Goal: Check status: Check status

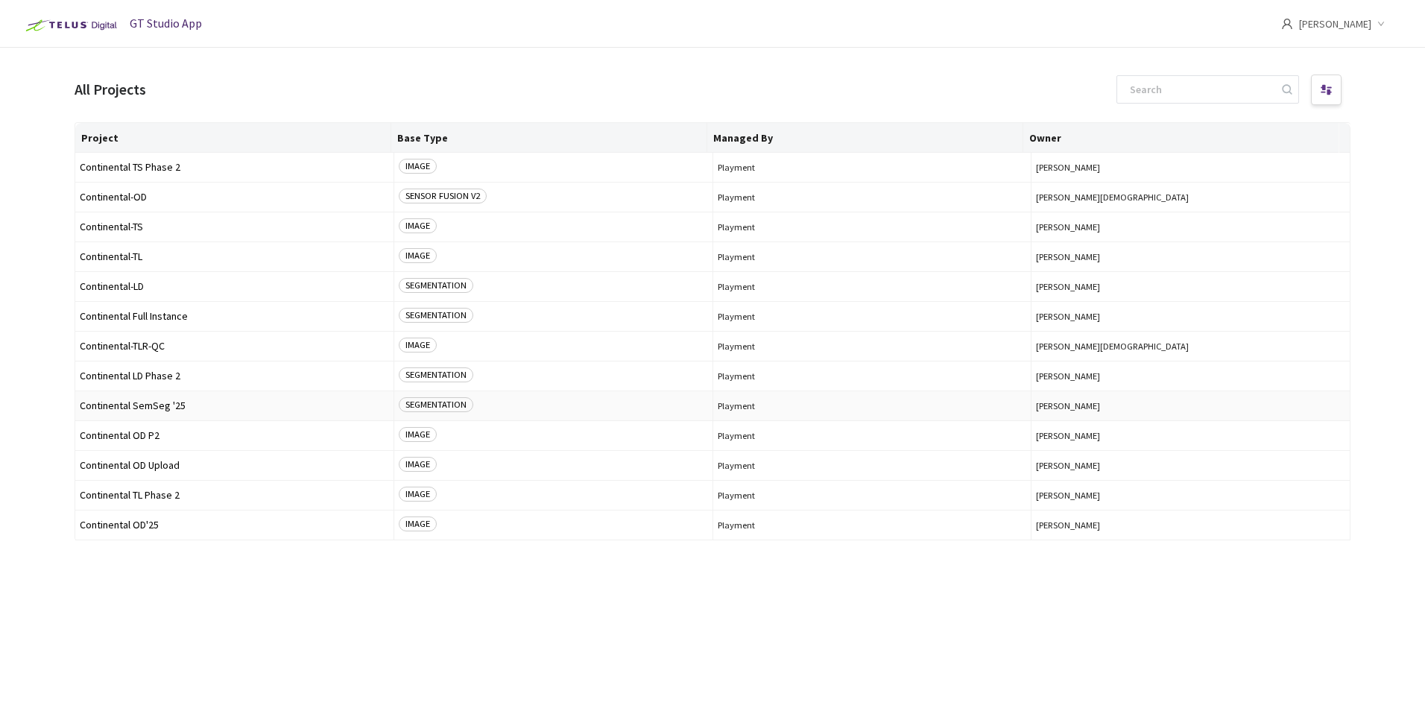
click at [151, 406] on span "Continental SemSeg '25" at bounding box center [234, 405] width 309 height 11
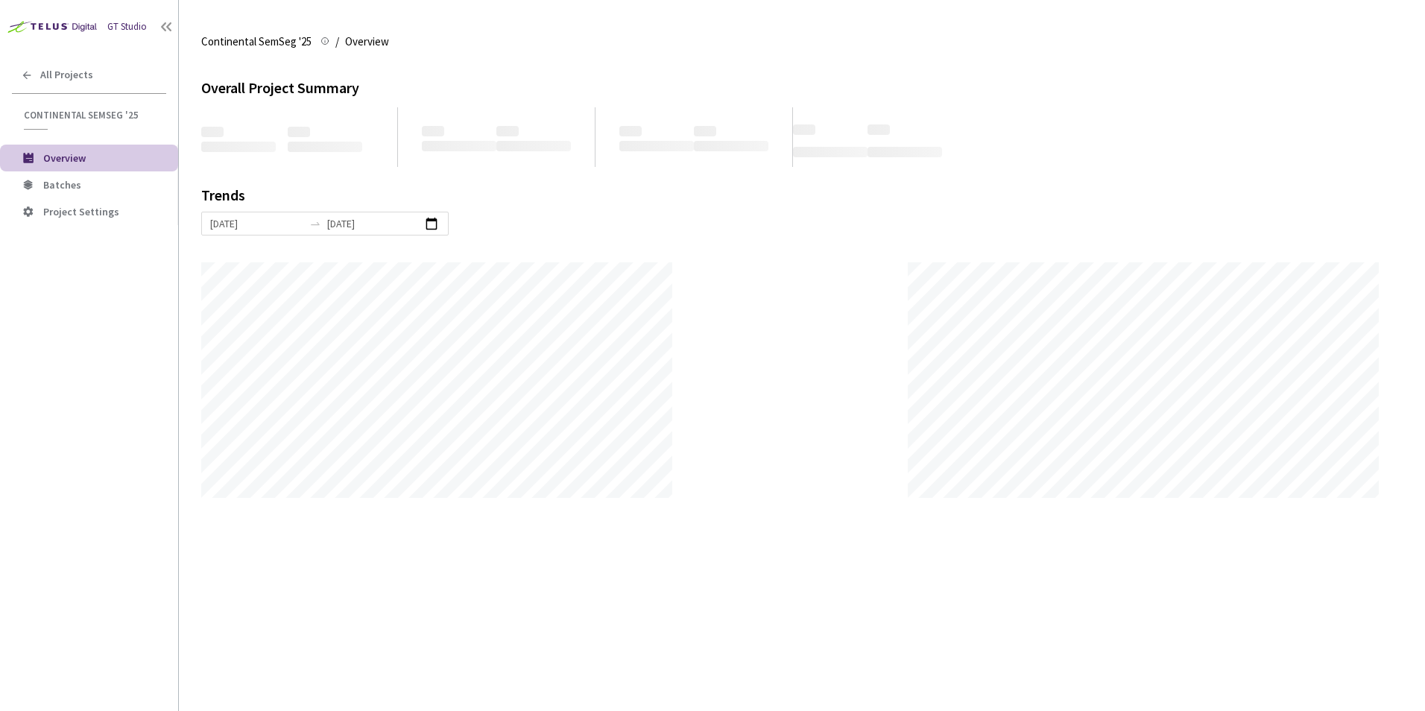
scroll to position [711, 1425]
click at [85, 185] on span "Batches" at bounding box center [104, 185] width 123 height 13
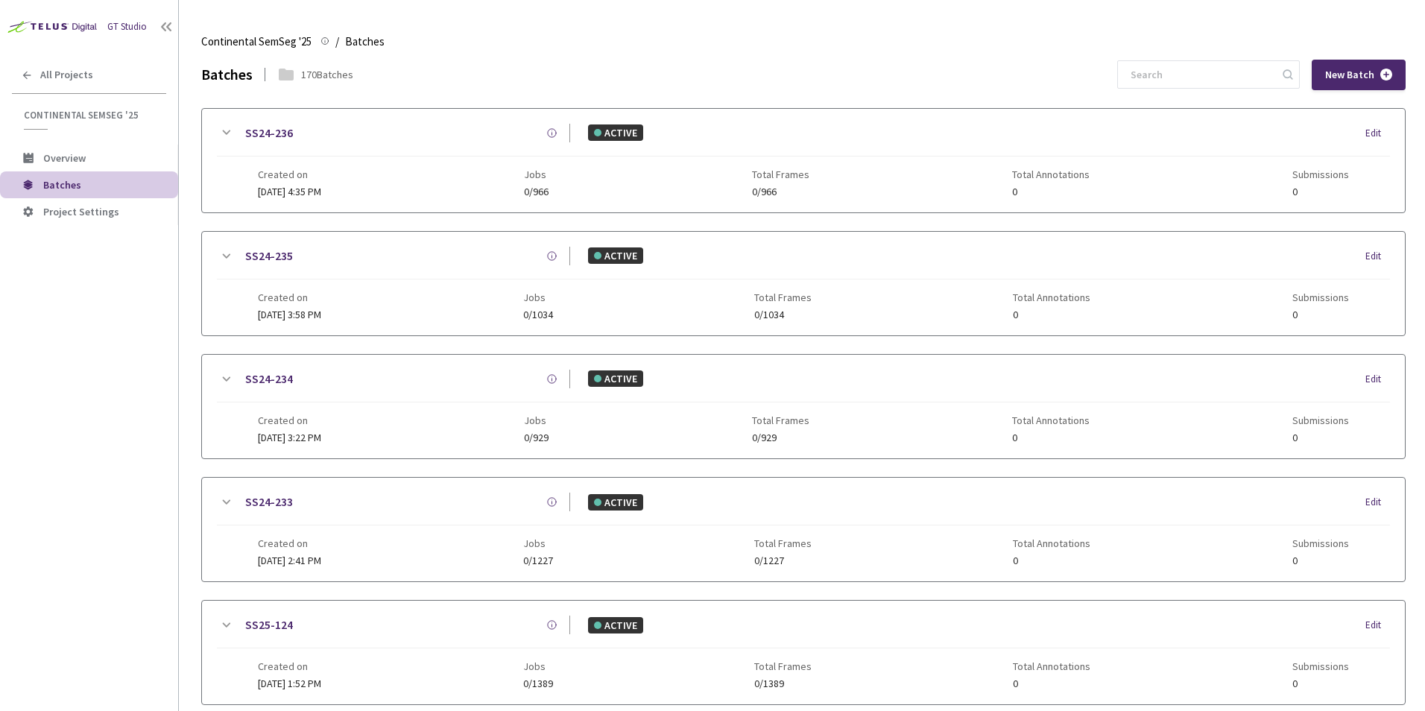
scroll to position [686, 0]
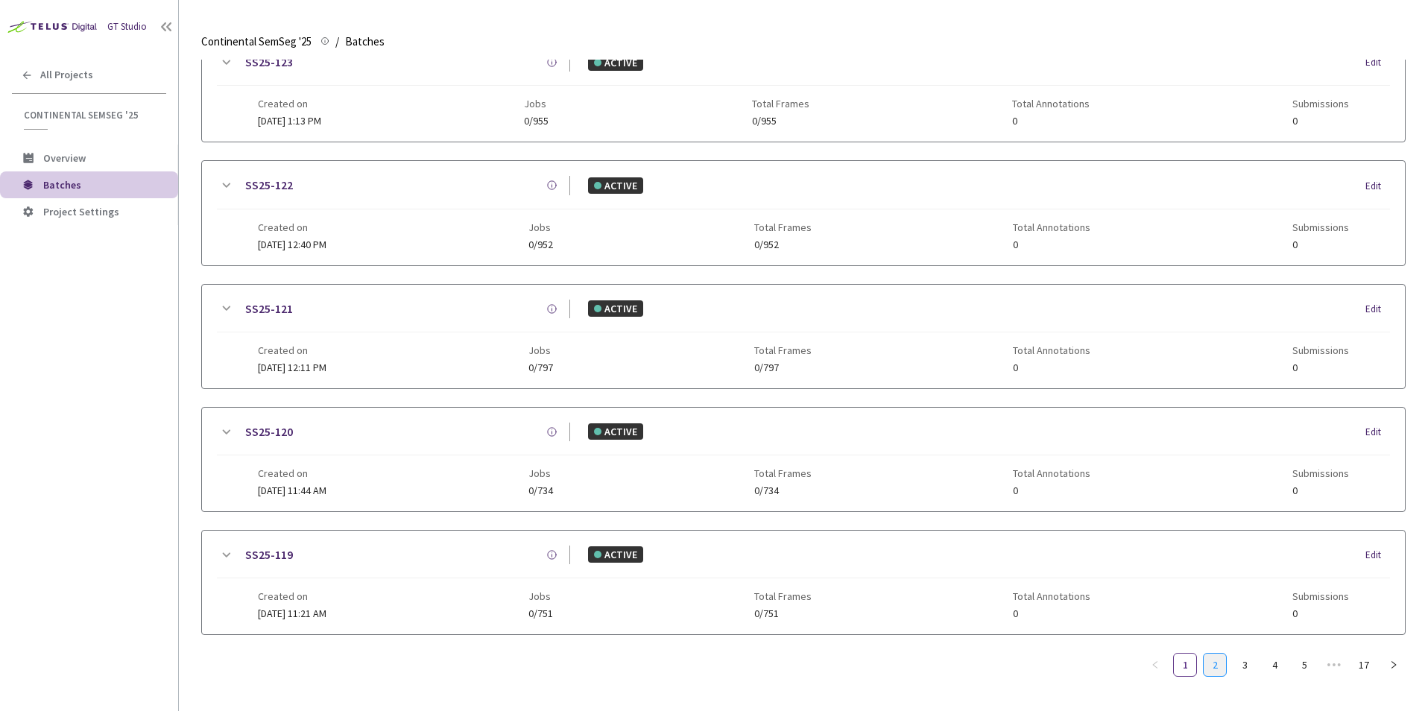
click at [1215, 666] on link "2" at bounding box center [1215, 665] width 22 height 22
click at [265, 561] on link "SS25-113" at bounding box center [269, 555] width 48 height 19
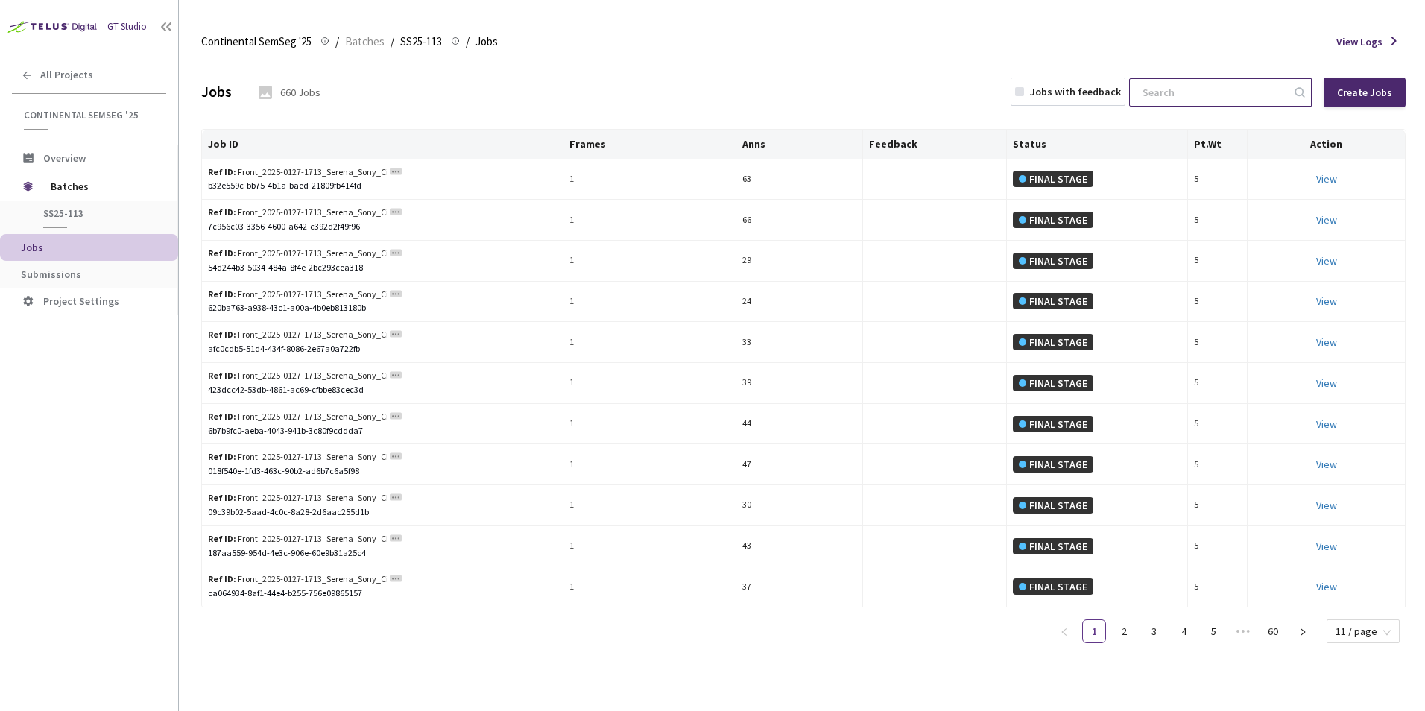
click at [1239, 100] on input at bounding box center [1213, 92] width 159 height 27
paste input "b57d0829-68fd-494d-b2ac-eccc5e77f85a"
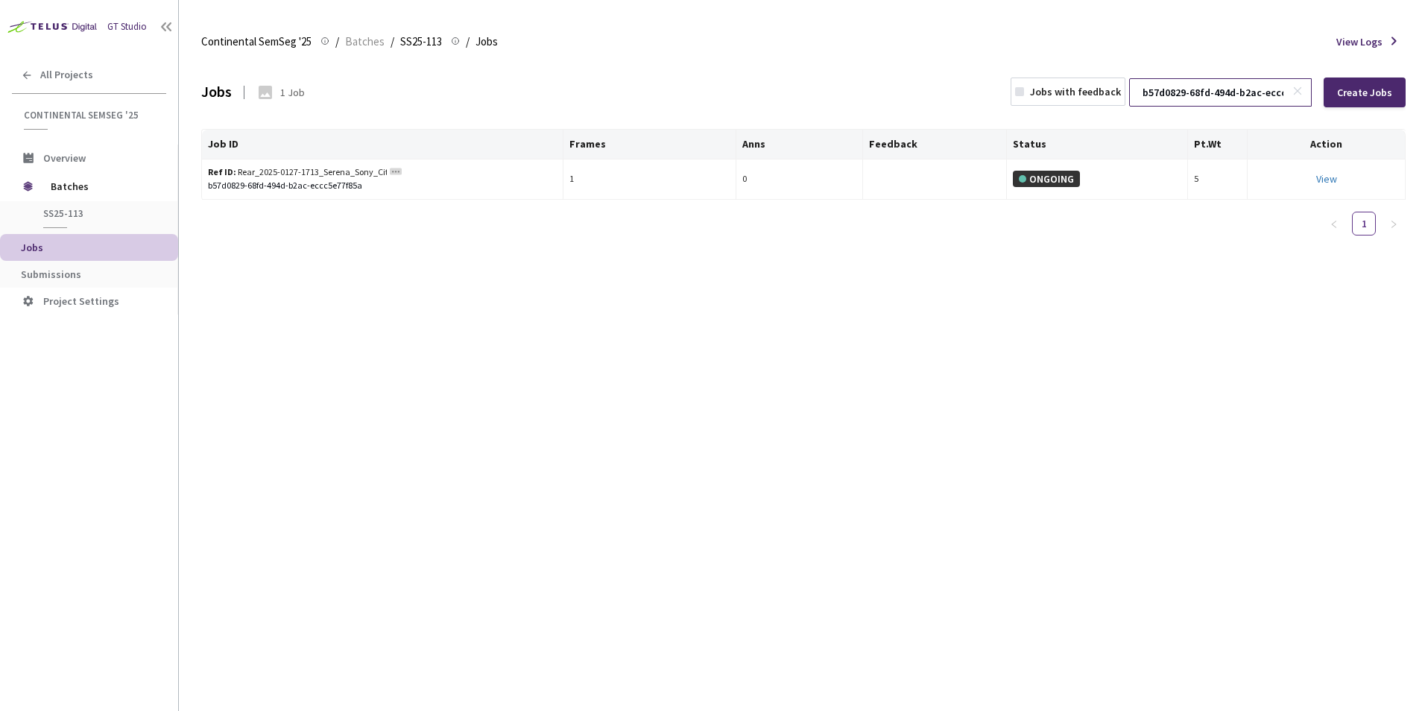
scroll to position [0, 53]
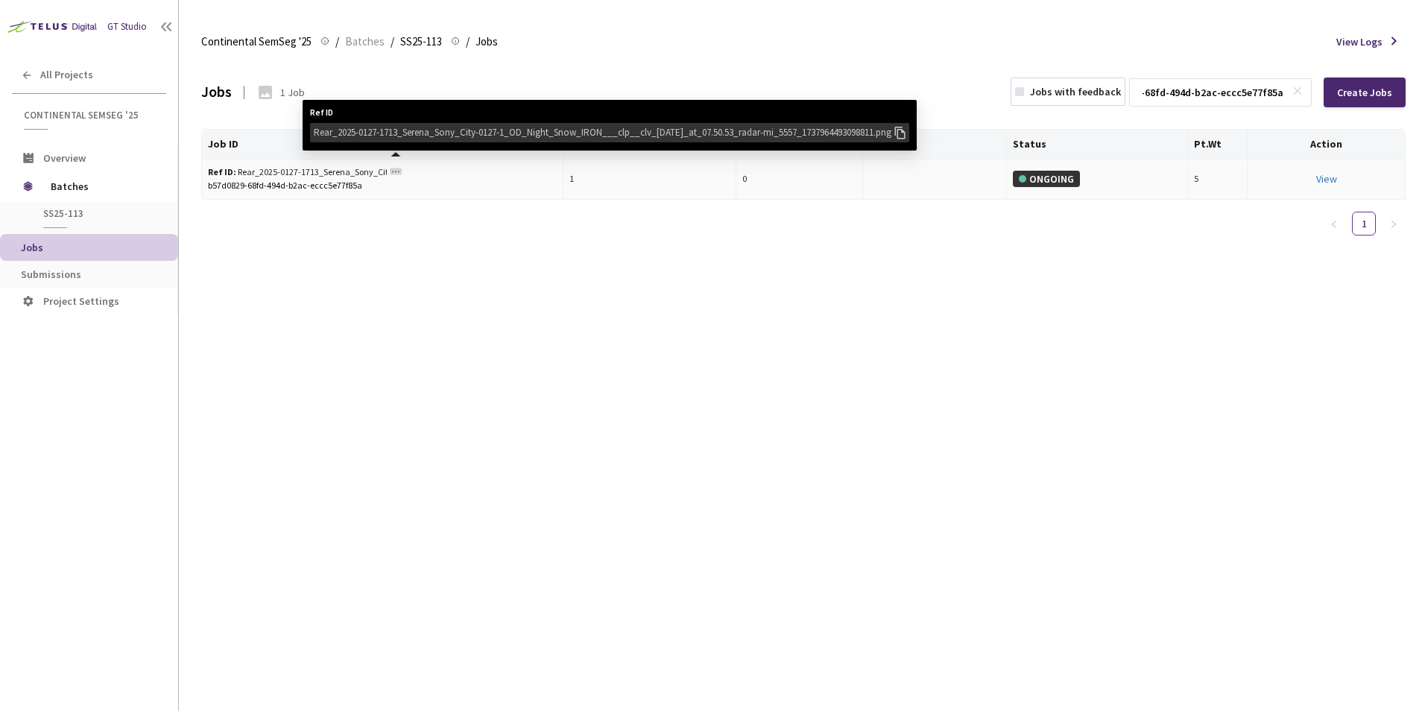
type input "b57d0829-68fd-494d-b2ac-eccc5e77f85a"
click at [905, 131] on icon at bounding box center [900, 133] width 10 height 13
click at [908, 131] on icon at bounding box center [900, 132] width 16 height 16
click at [397, 171] on rect at bounding box center [396, 171] width 12 height 7
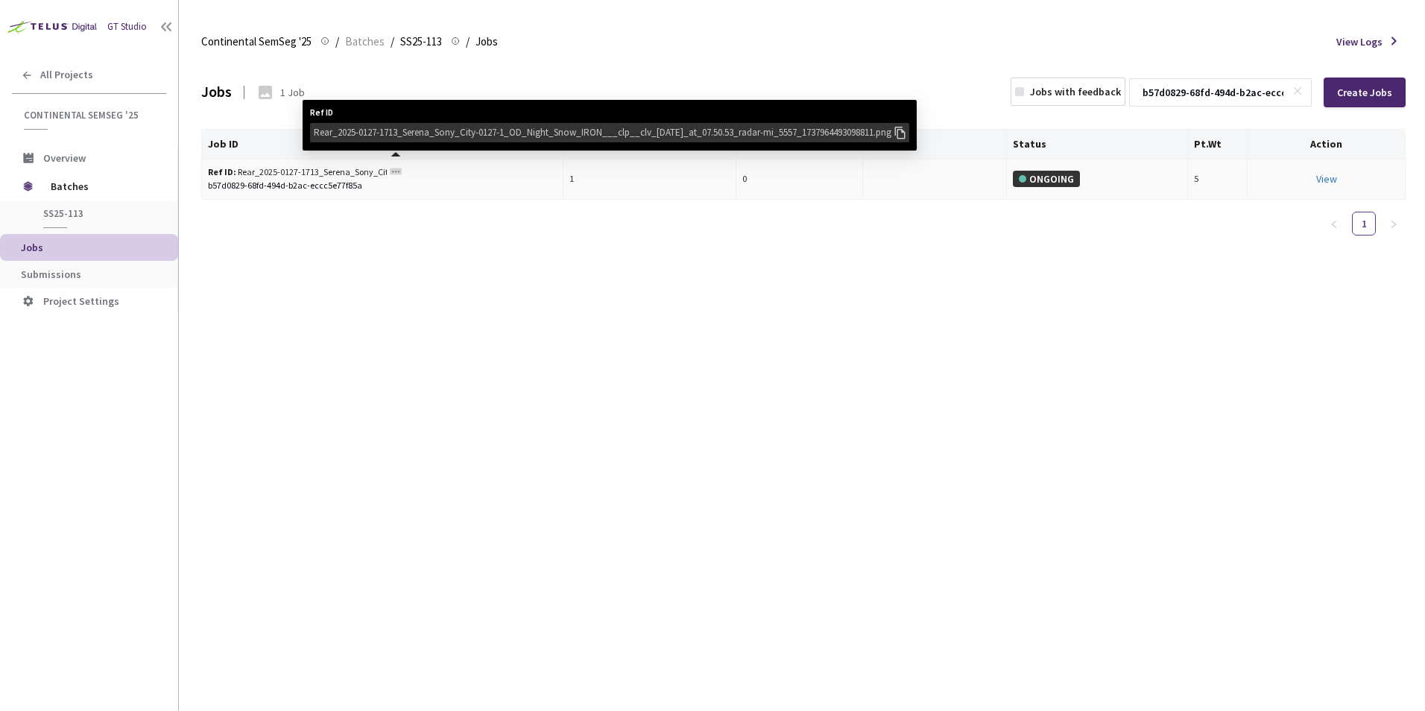
click at [905, 130] on icon at bounding box center [900, 133] width 10 height 13
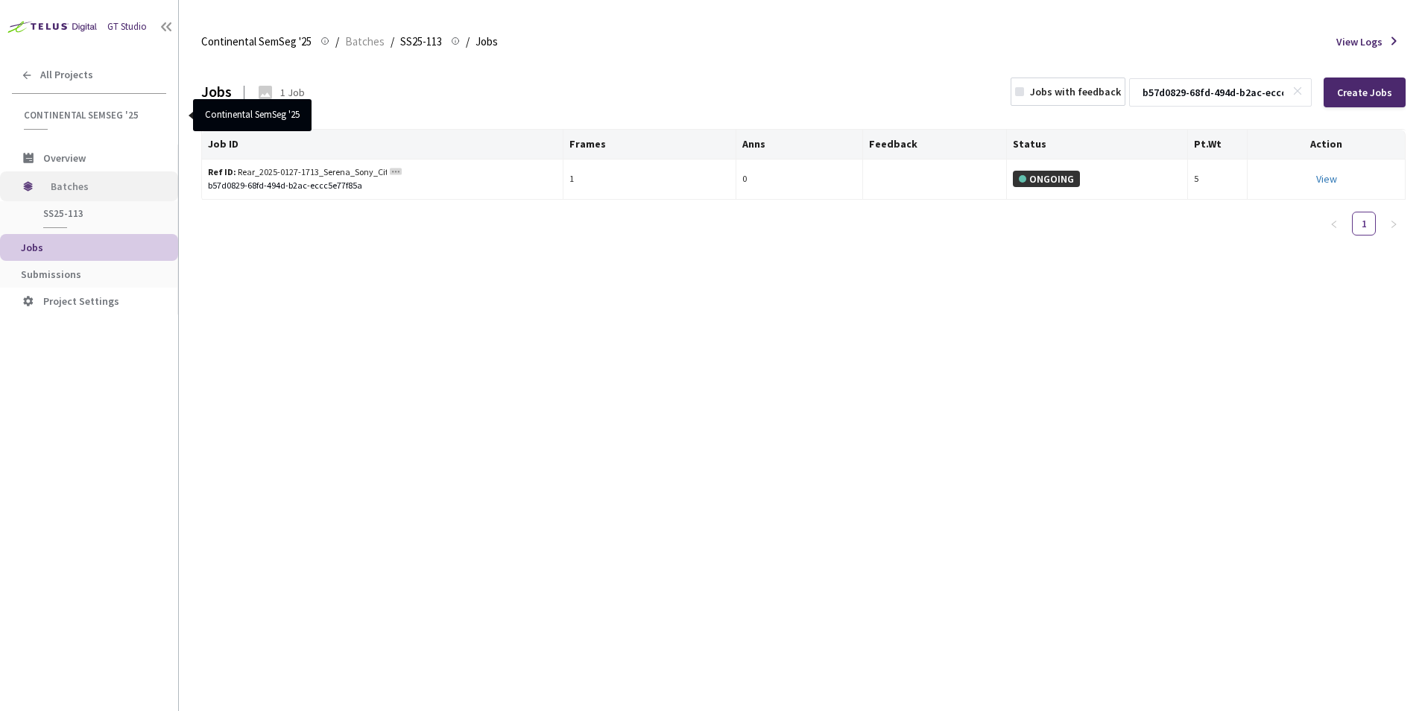
click at [75, 189] on span "Batches" at bounding box center [102, 186] width 102 height 30
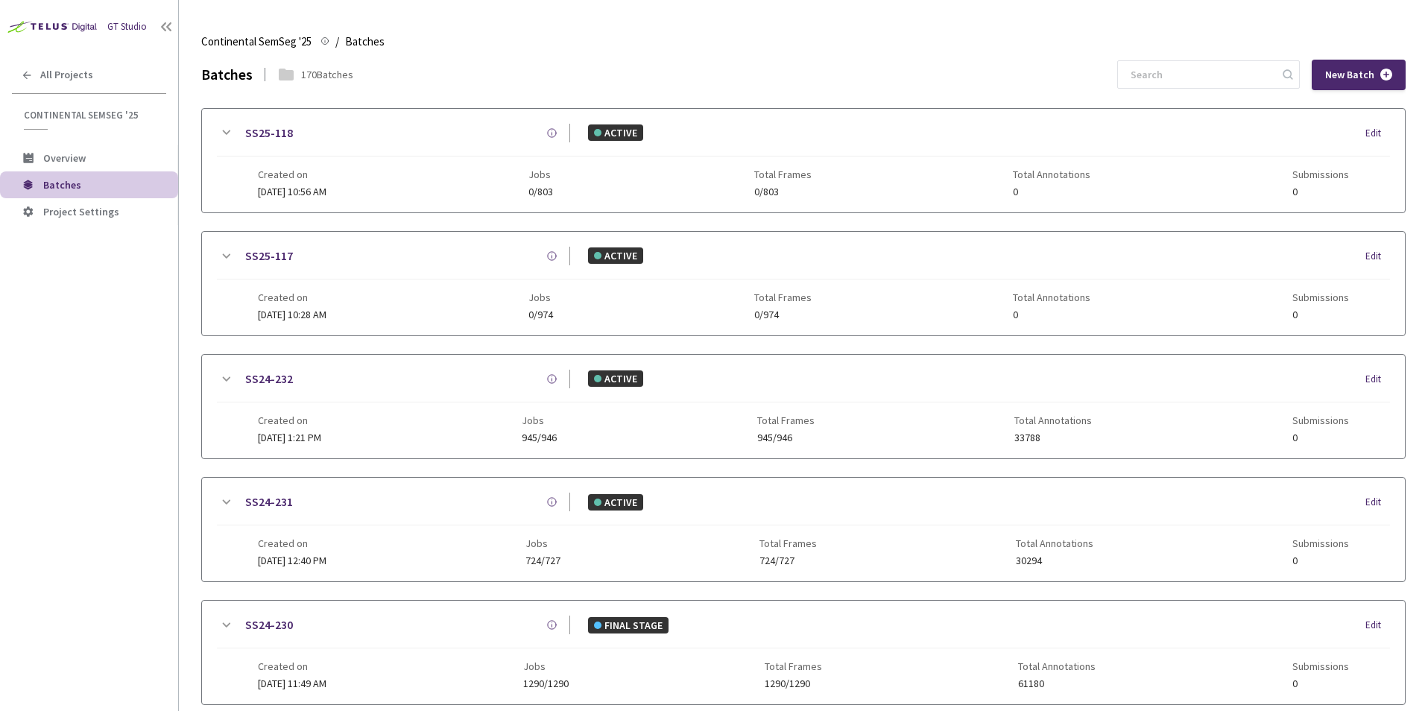
scroll to position [697, 0]
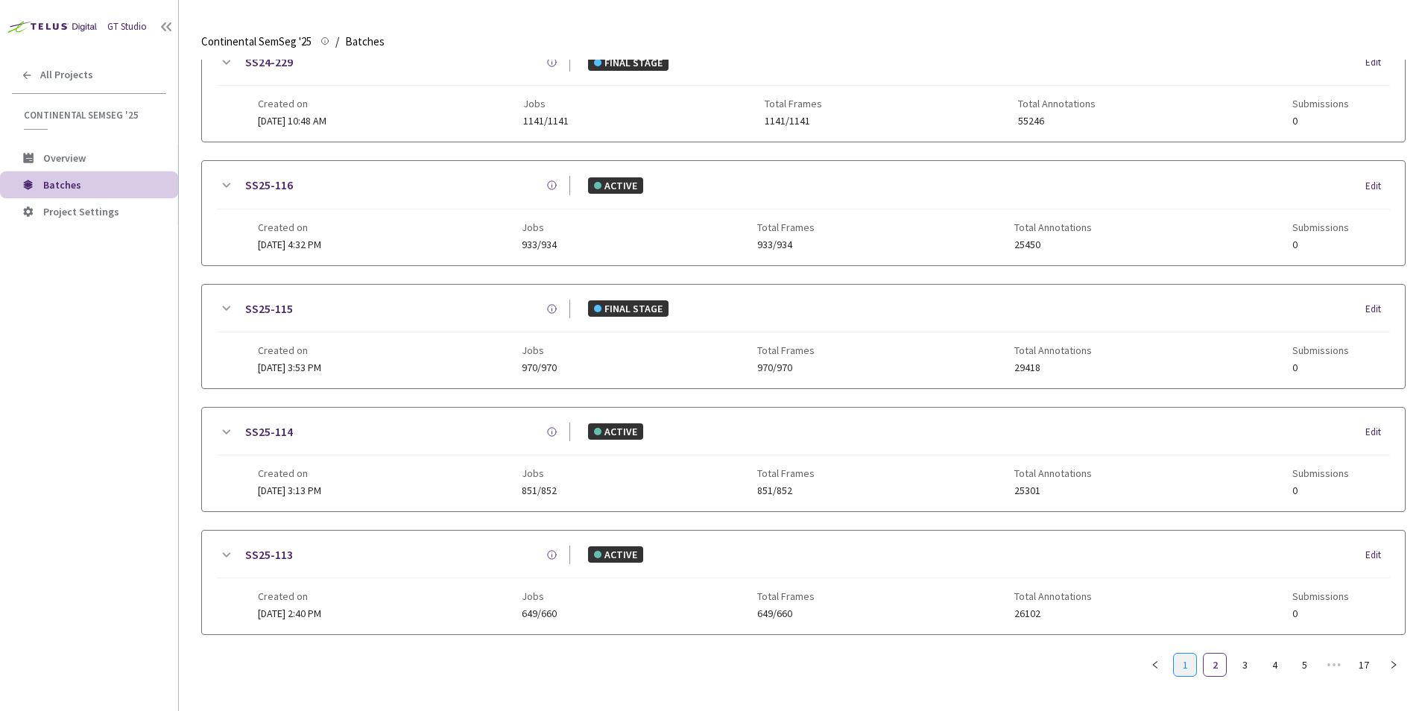
click at [1186, 657] on link "1" at bounding box center [1185, 665] width 22 height 22
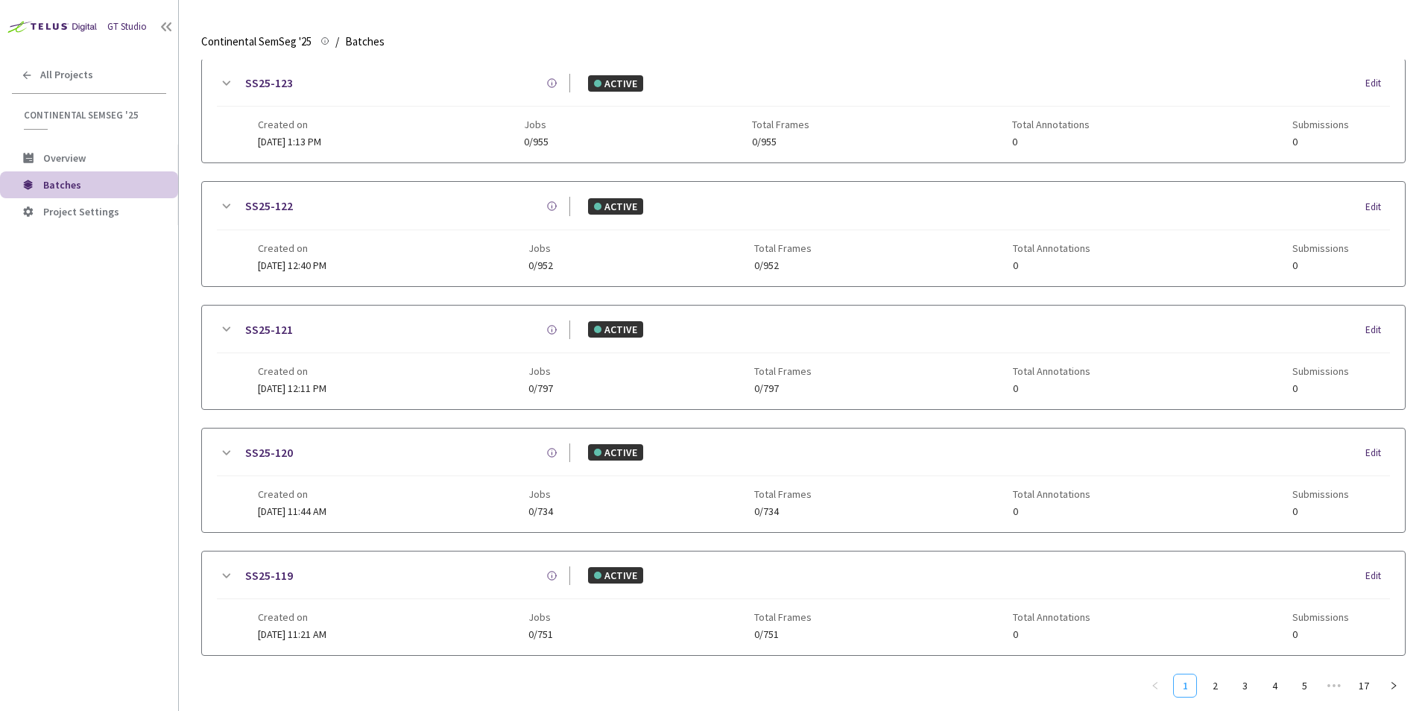
scroll to position [686, 0]
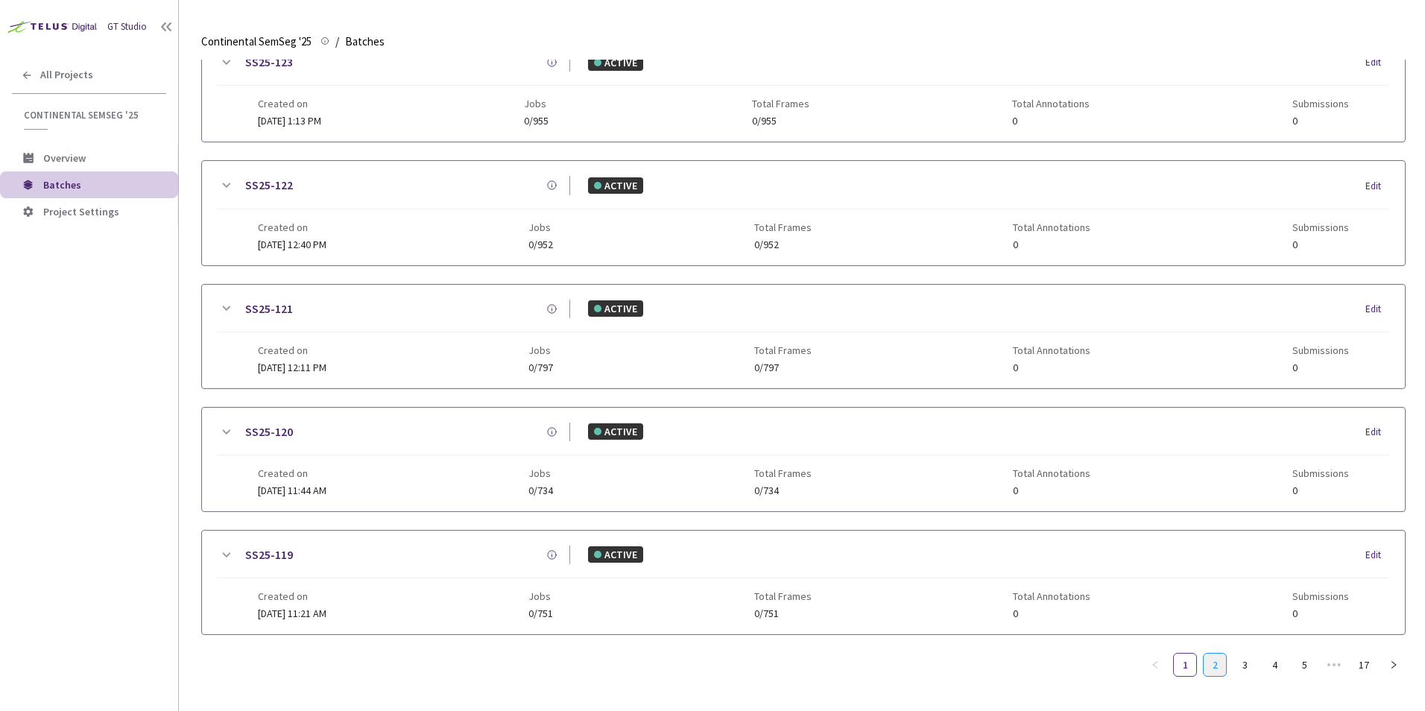
click at [1217, 665] on link "2" at bounding box center [1215, 665] width 22 height 22
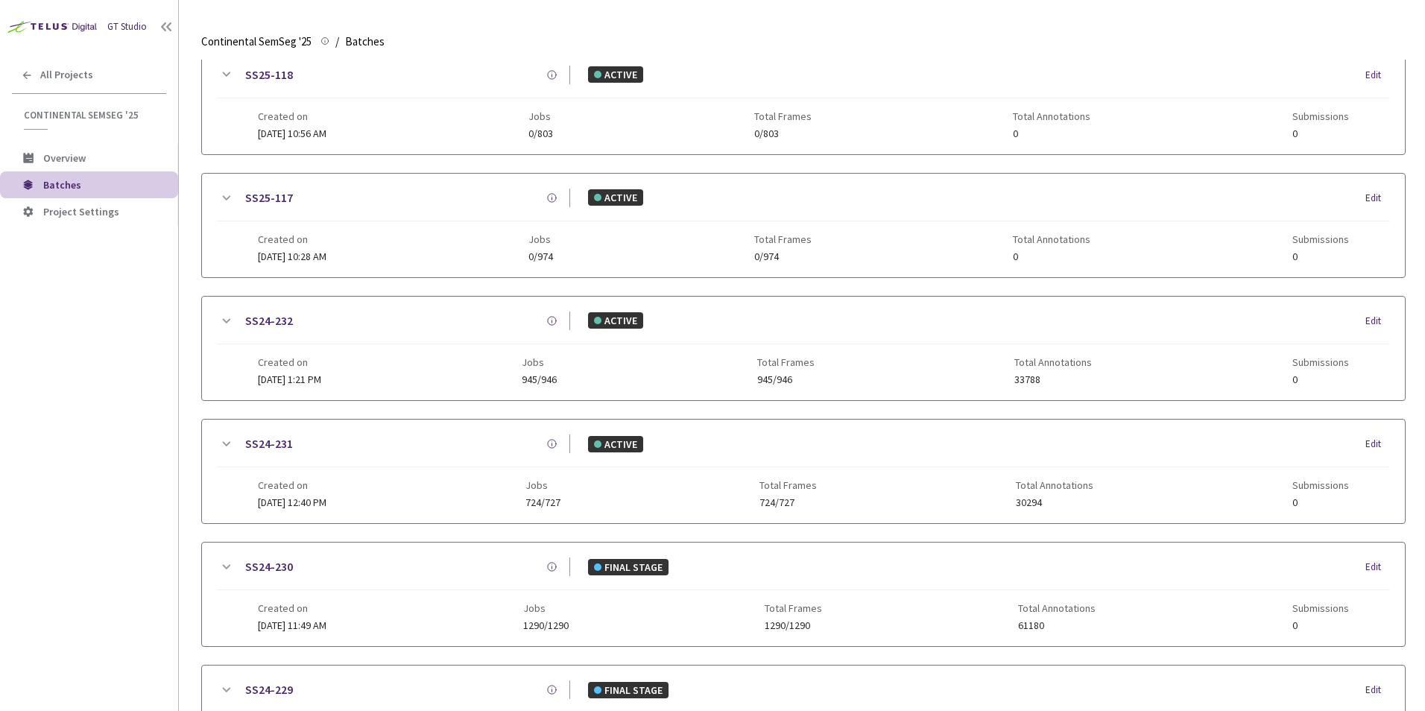
scroll to position [0, 0]
